Goal: Task Accomplishment & Management: Manage account settings

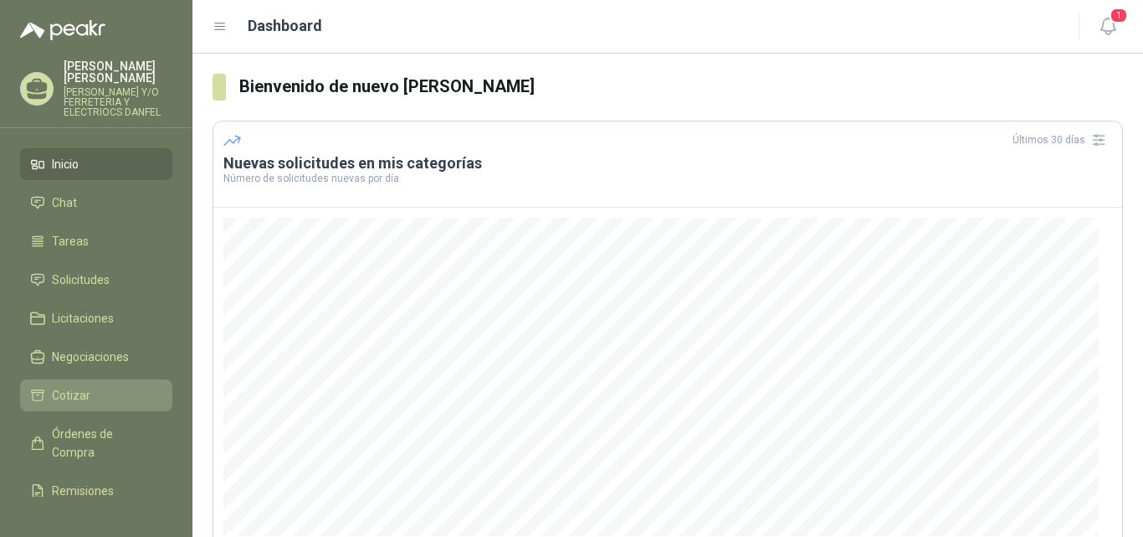
click at [102, 388] on li "Cotizar" at bounding box center [96, 395] width 132 height 18
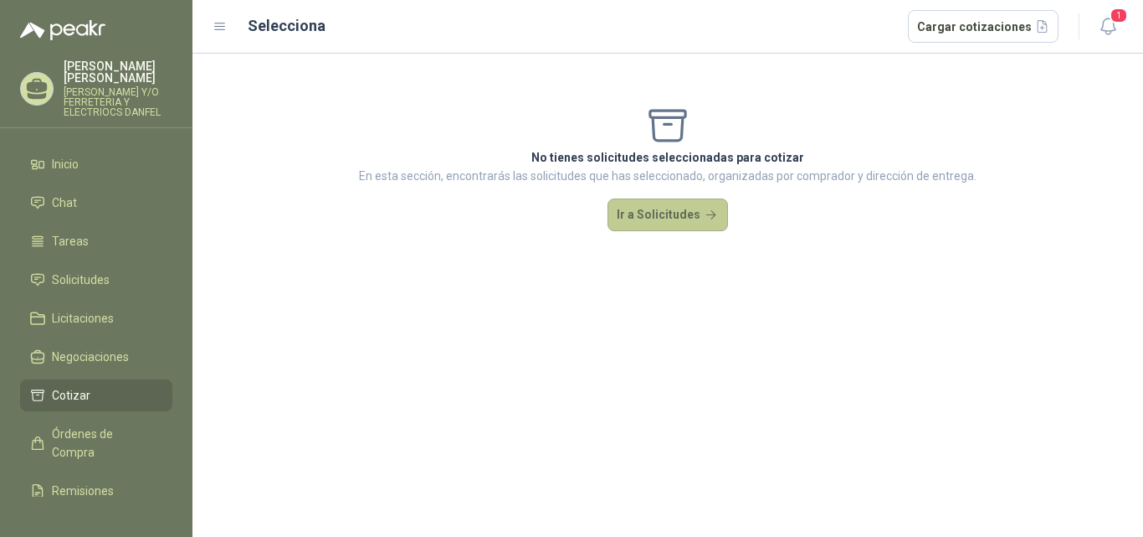
click at [644, 215] on button "Ir a Solicitudes" at bounding box center [668, 214] width 121 height 33
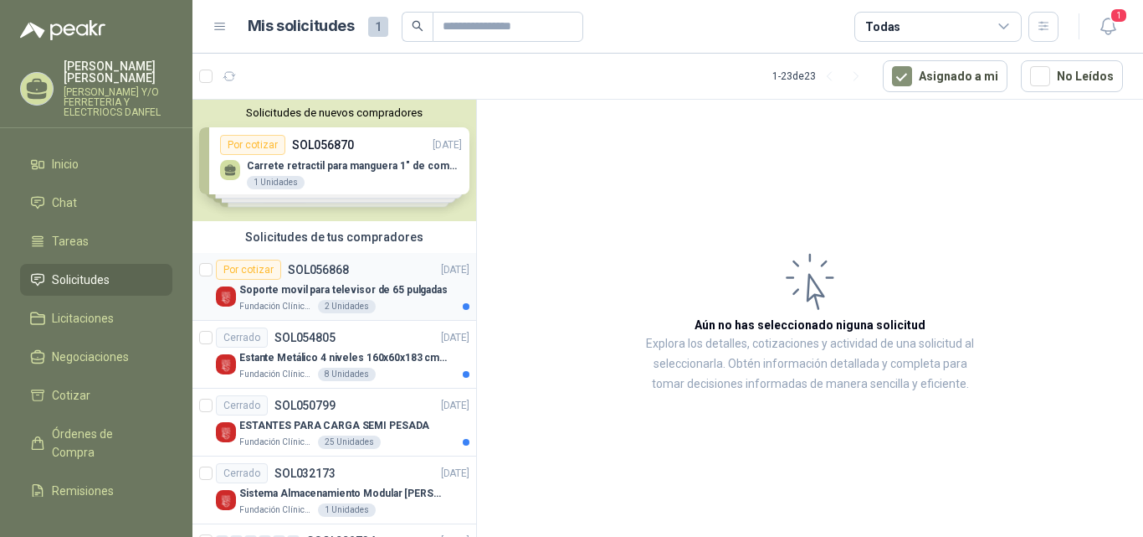
click at [326, 293] on p "Soporte movil para televisor de 65 pulgadas" at bounding box center [343, 290] width 208 height 16
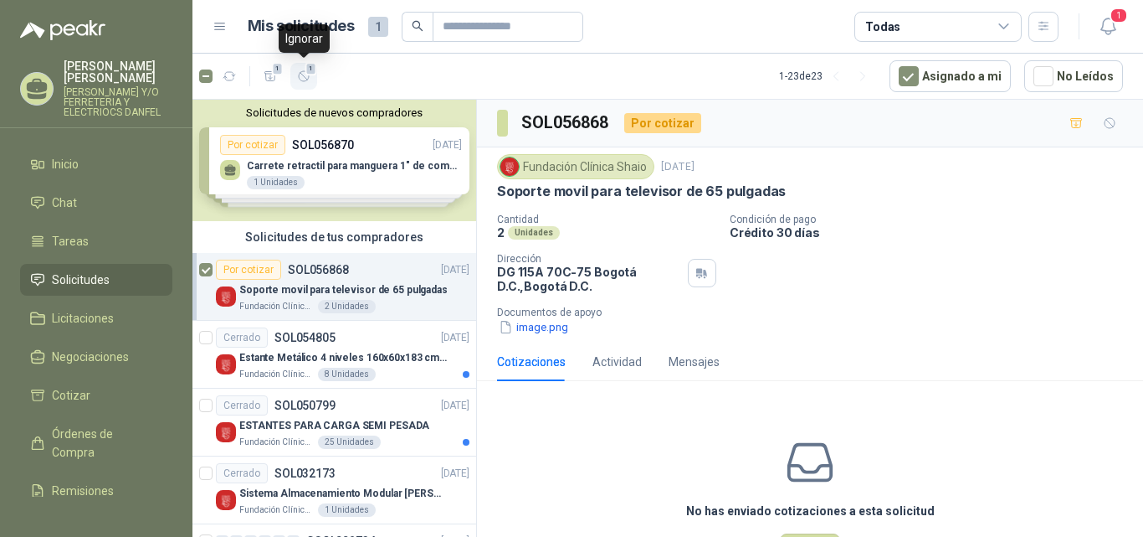
click at [310, 76] on icon "button" at bounding box center [304, 76] width 14 height 14
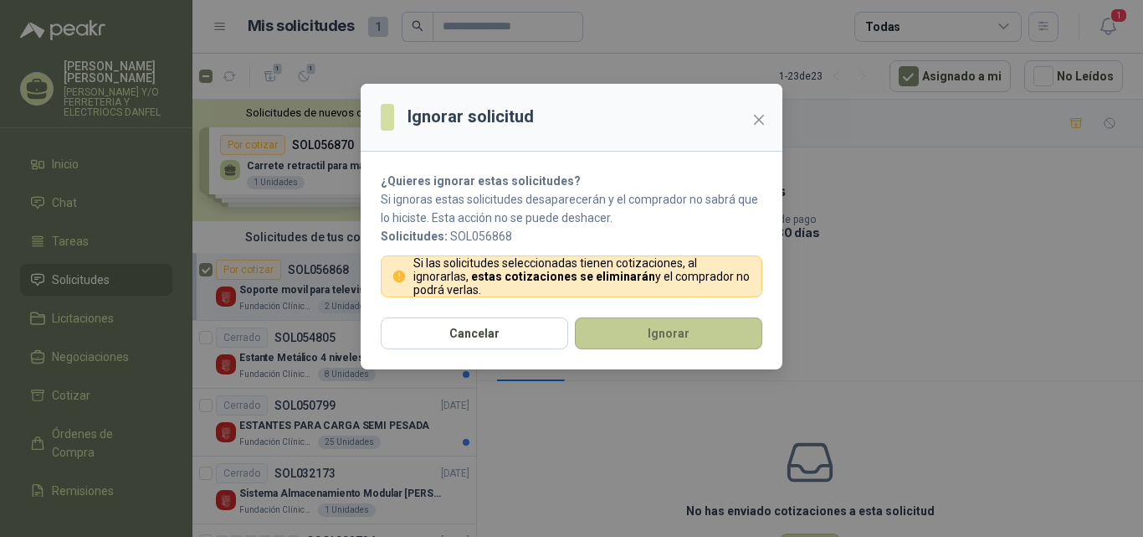
click at [702, 338] on button "Ignorar" at bounding box center [669, 333] width 188 height 32
